Goal: Task Accomplishment & Management: Manage account settings

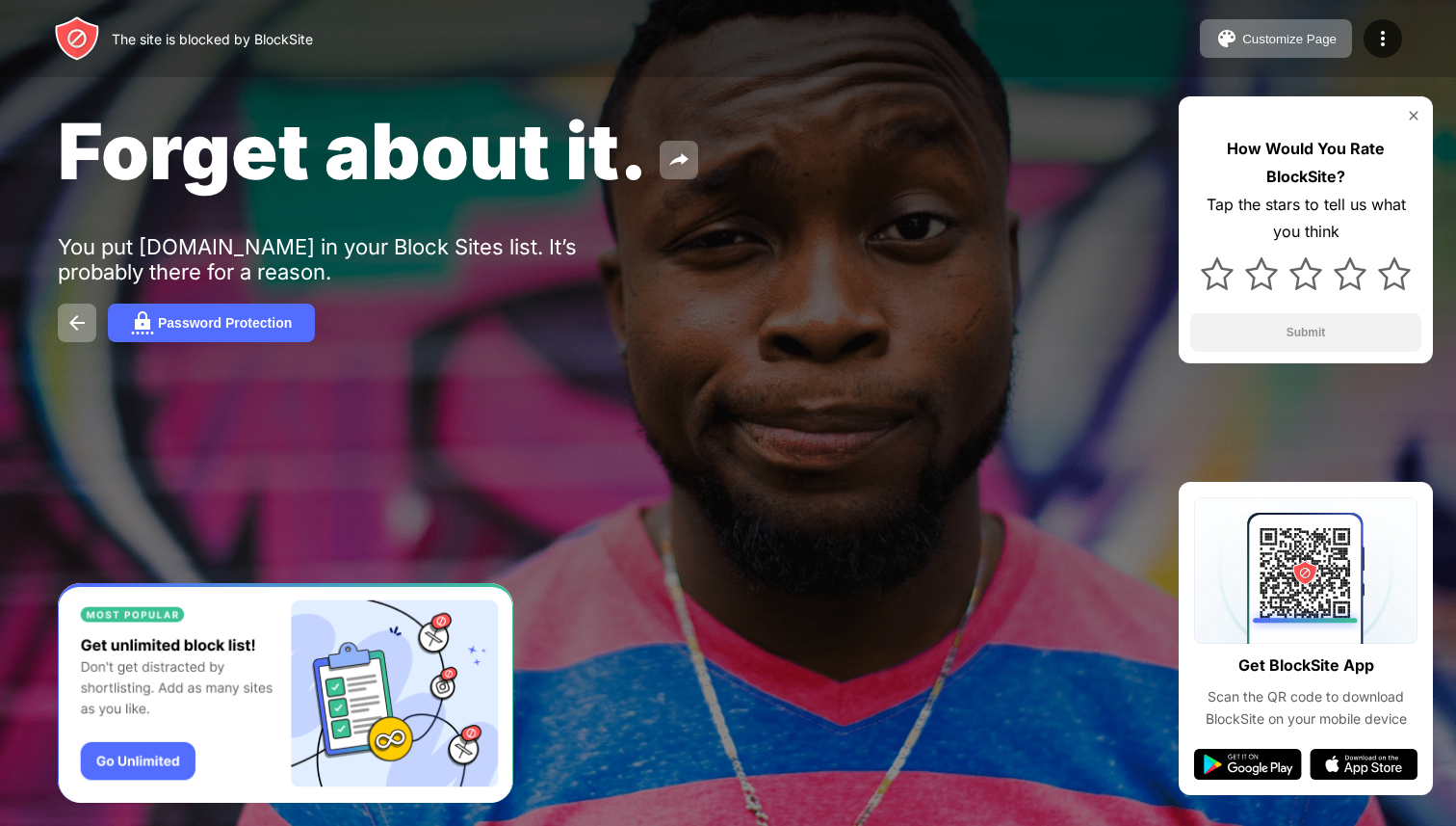
click at [1415, 115] on img at bounding box center [1414, 115] width 16 height 16
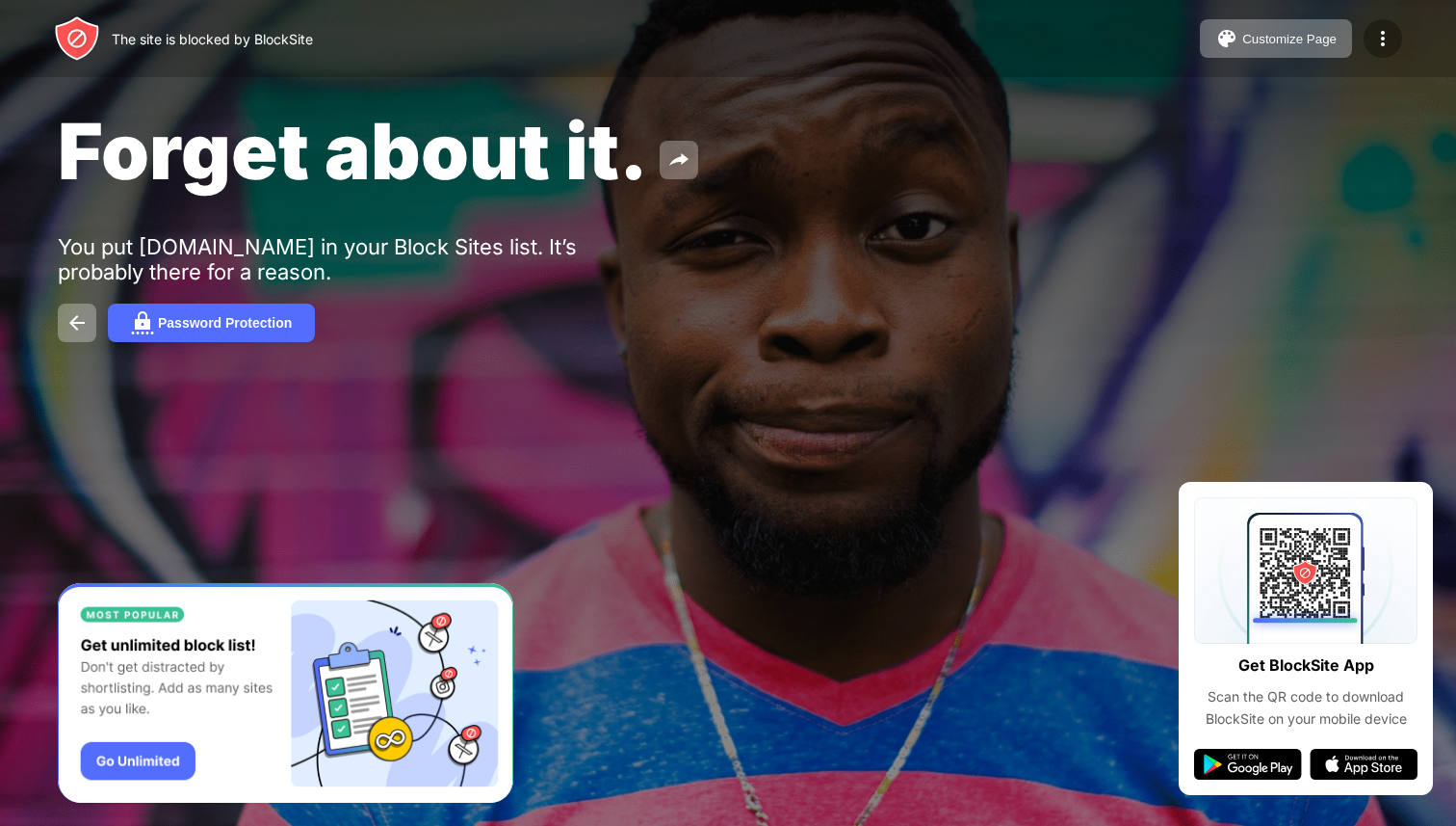
click at [1387, 40] on img at bounding box center [1382, 37] width 23 height 23
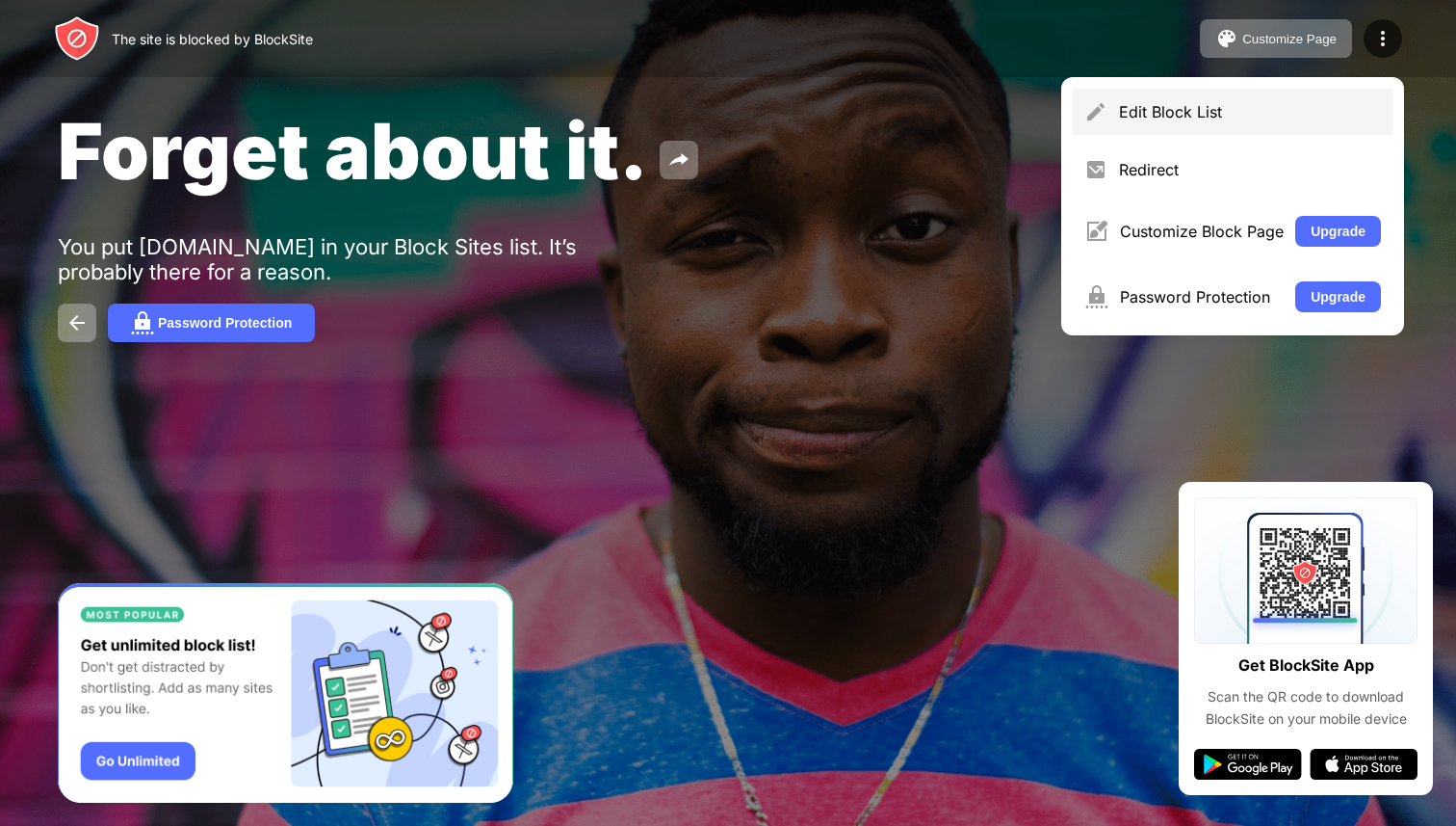
click at [1278, 118] on div "Edit Block List" at bounding box center [1250, 112] width 262 height 20
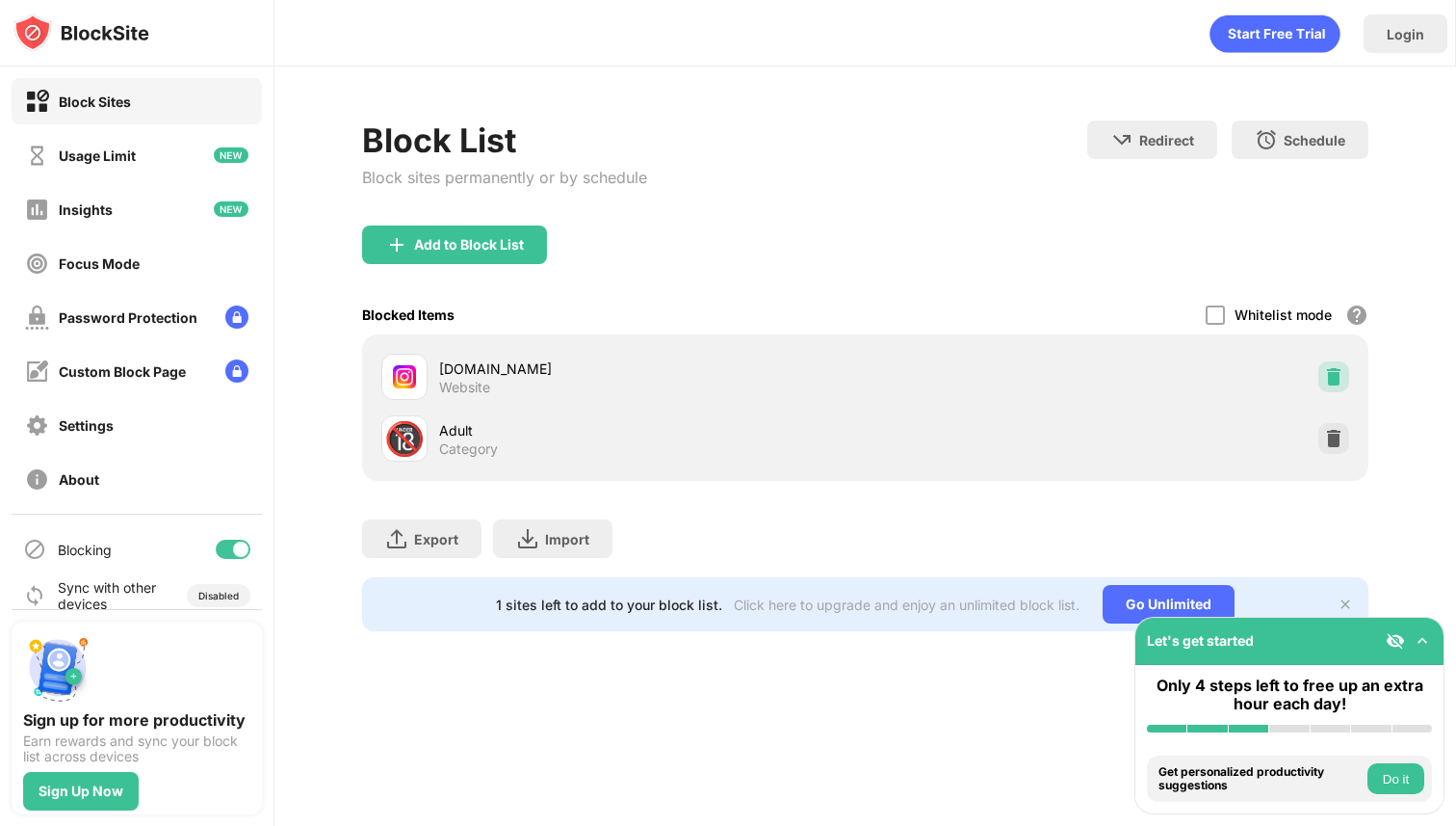
click at [1332, 374] on img at bounding box center [1334, 377] width 20 height 20
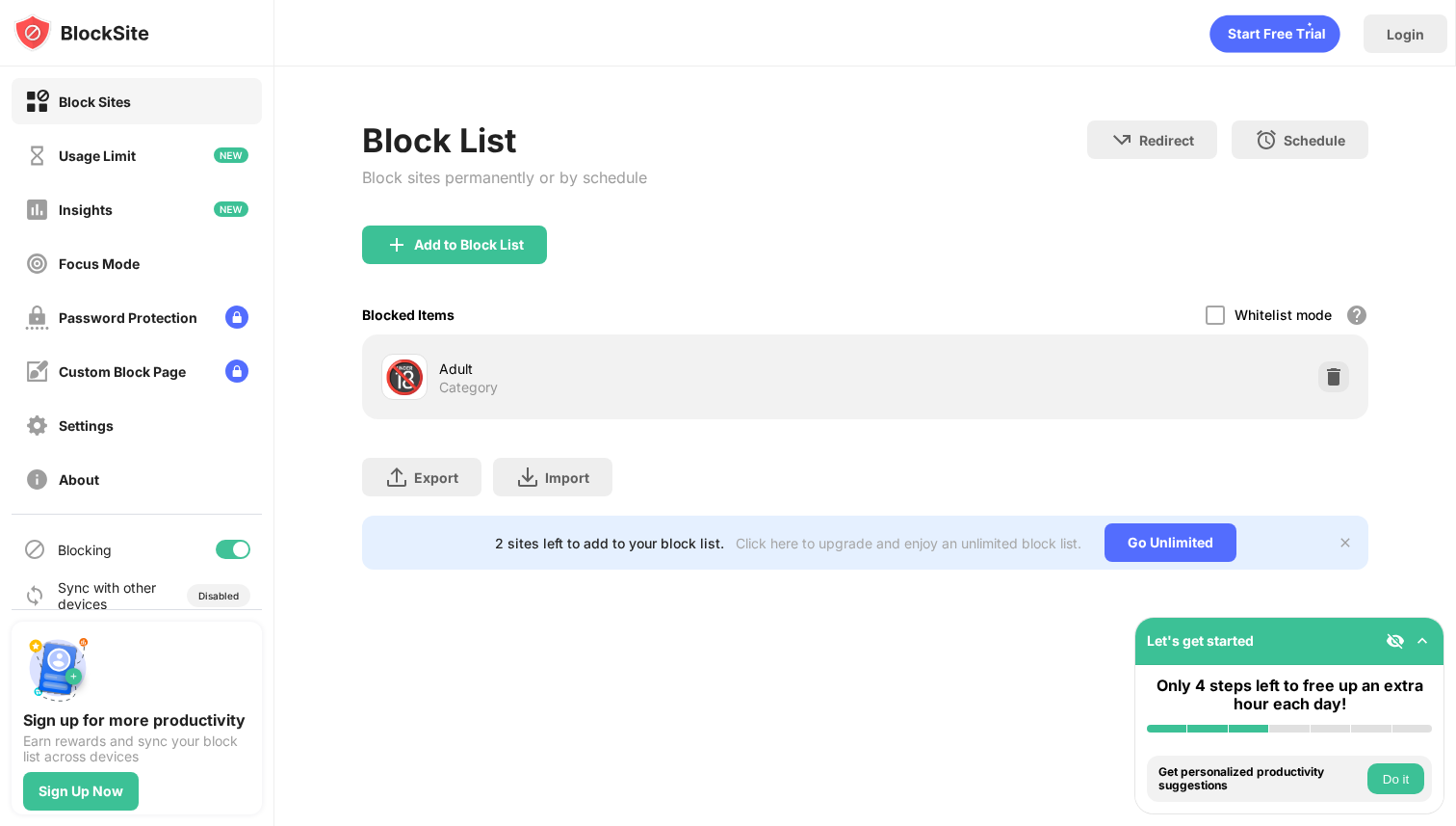
click at [472, 263] on div "Add to Block List" at bounding box center [866, 260] width 1008 height 69
click at [467, 247] on div "Add to Block List" at bounding box center [468, 244] width 109 height 16
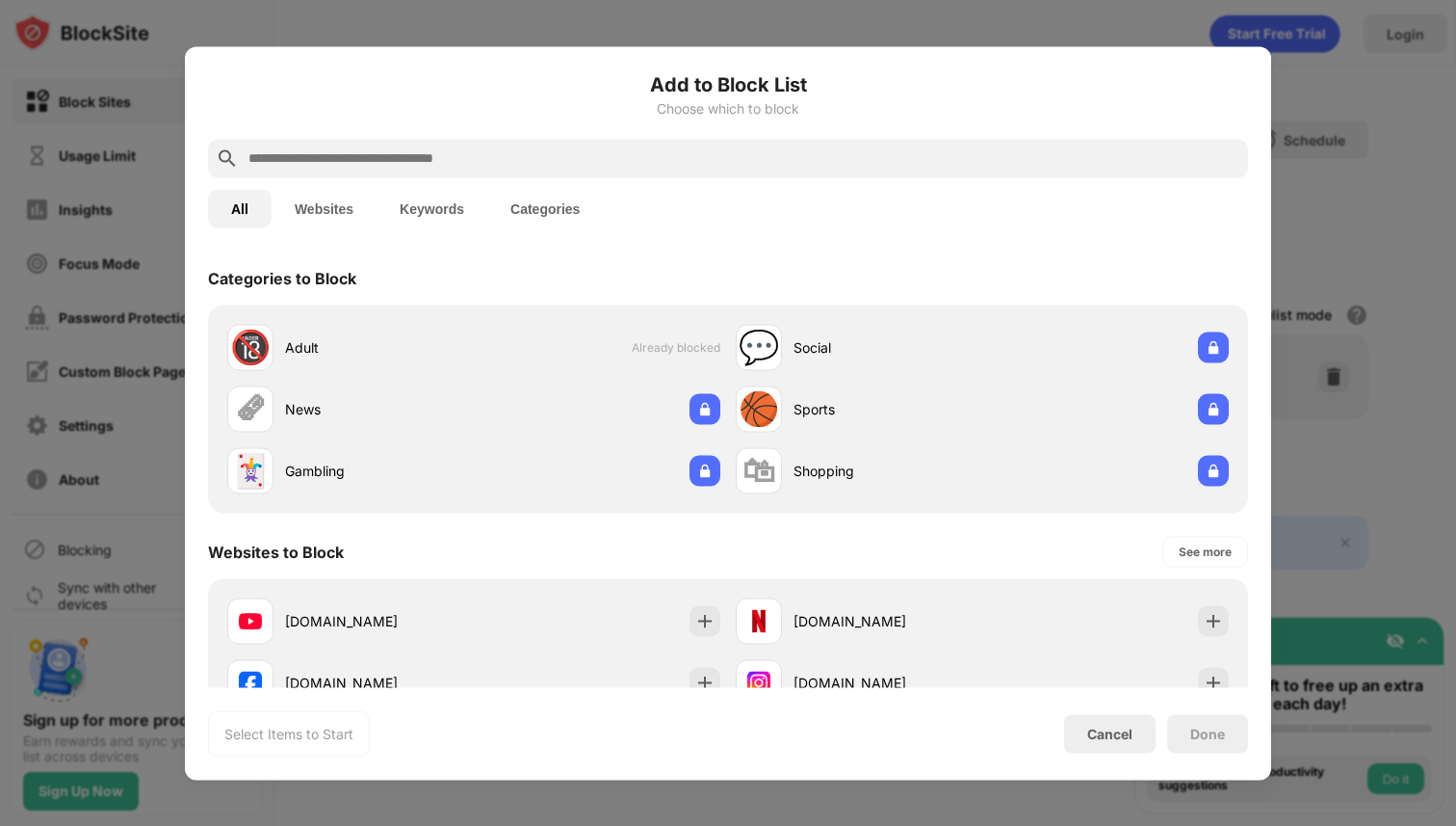
click at [469, 171] on div at bounding box center [728, 158] width 1040 height 38
click at [473, 150] on input "text" at bounding box center [743, 158] width 994 height 23
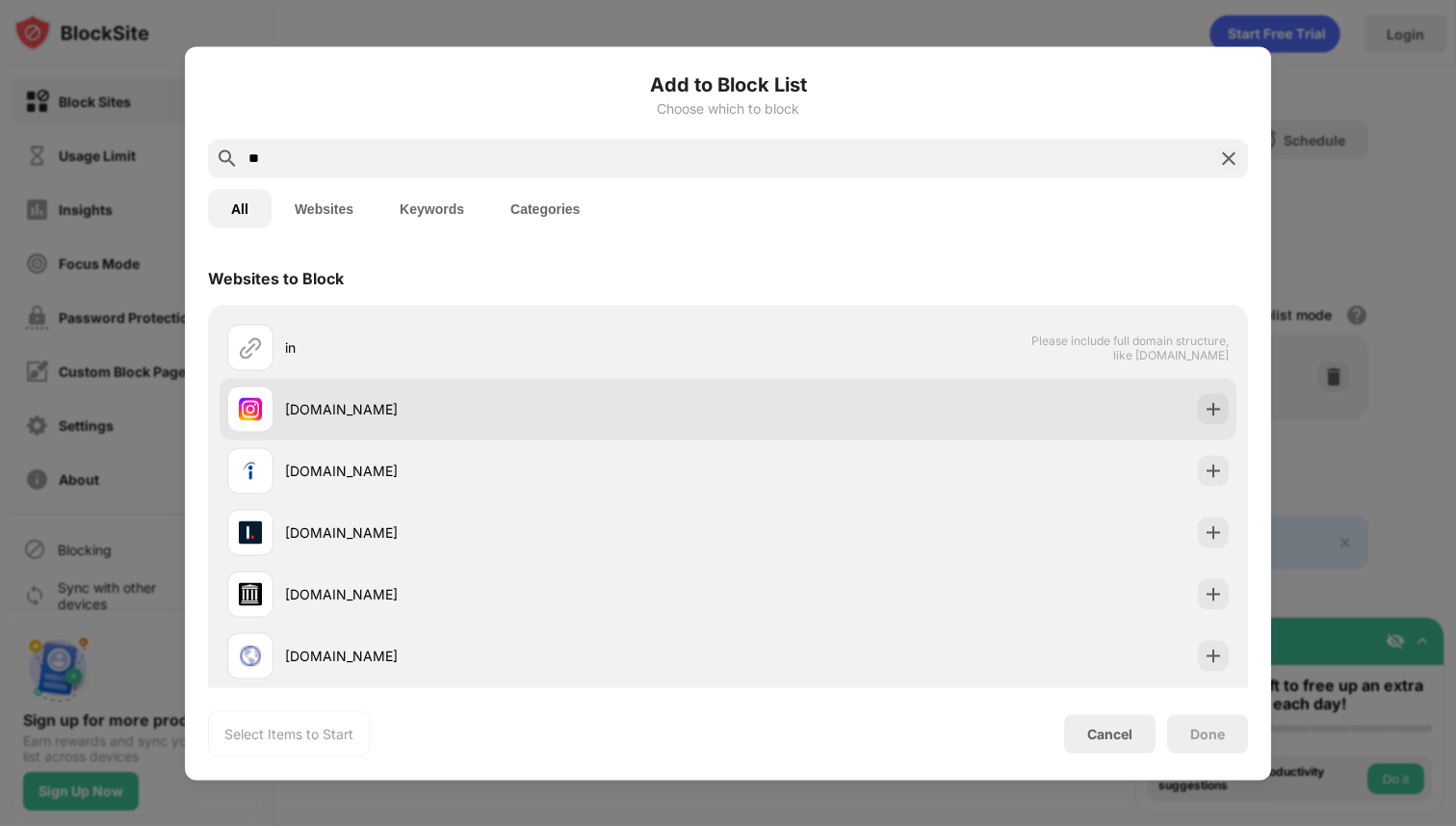
type input "**"
click at [1228, 413] on div "[DOMAIN_NAME]" at bounding box center [728, 408] width 1017 height 62
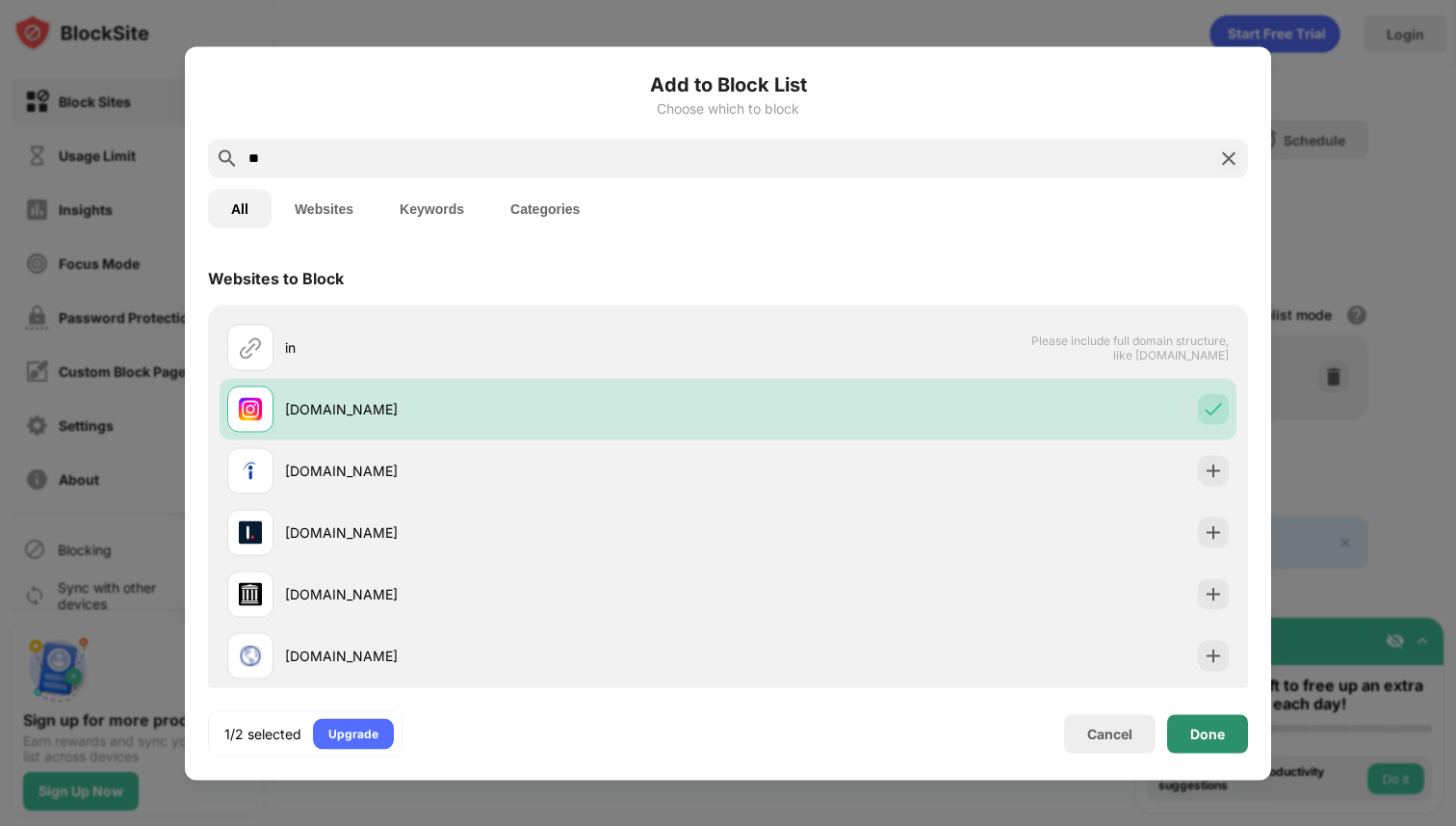
click at [1206, 740] on div "Done" at bounding box center [1207, 733] width 34 height 16
